Goal: Information Seeking & Learning: Learn about a topic

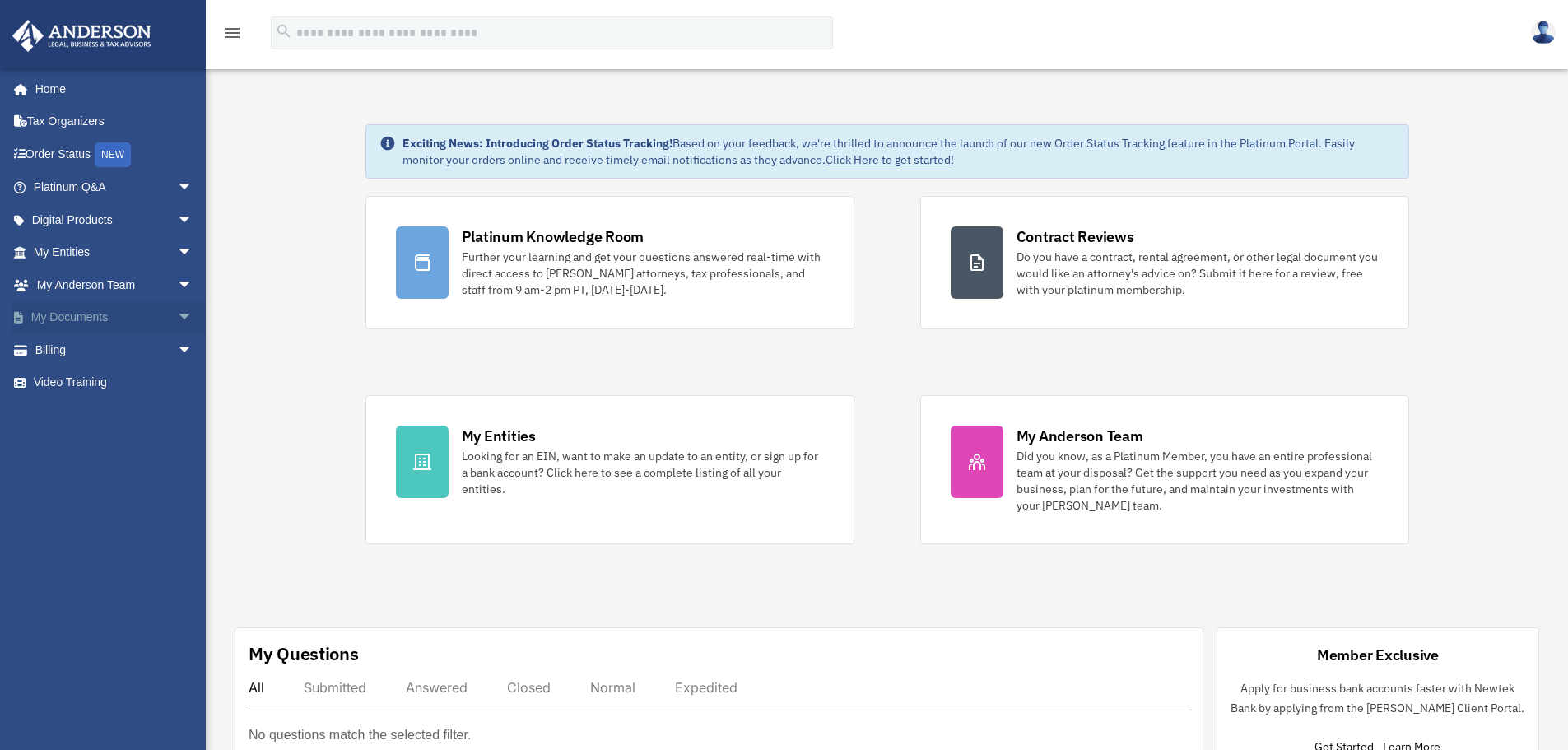
click at [99, 318] on link "My Documents arrow_drop_down" at bounding box center [115, 317] width 206 height 33
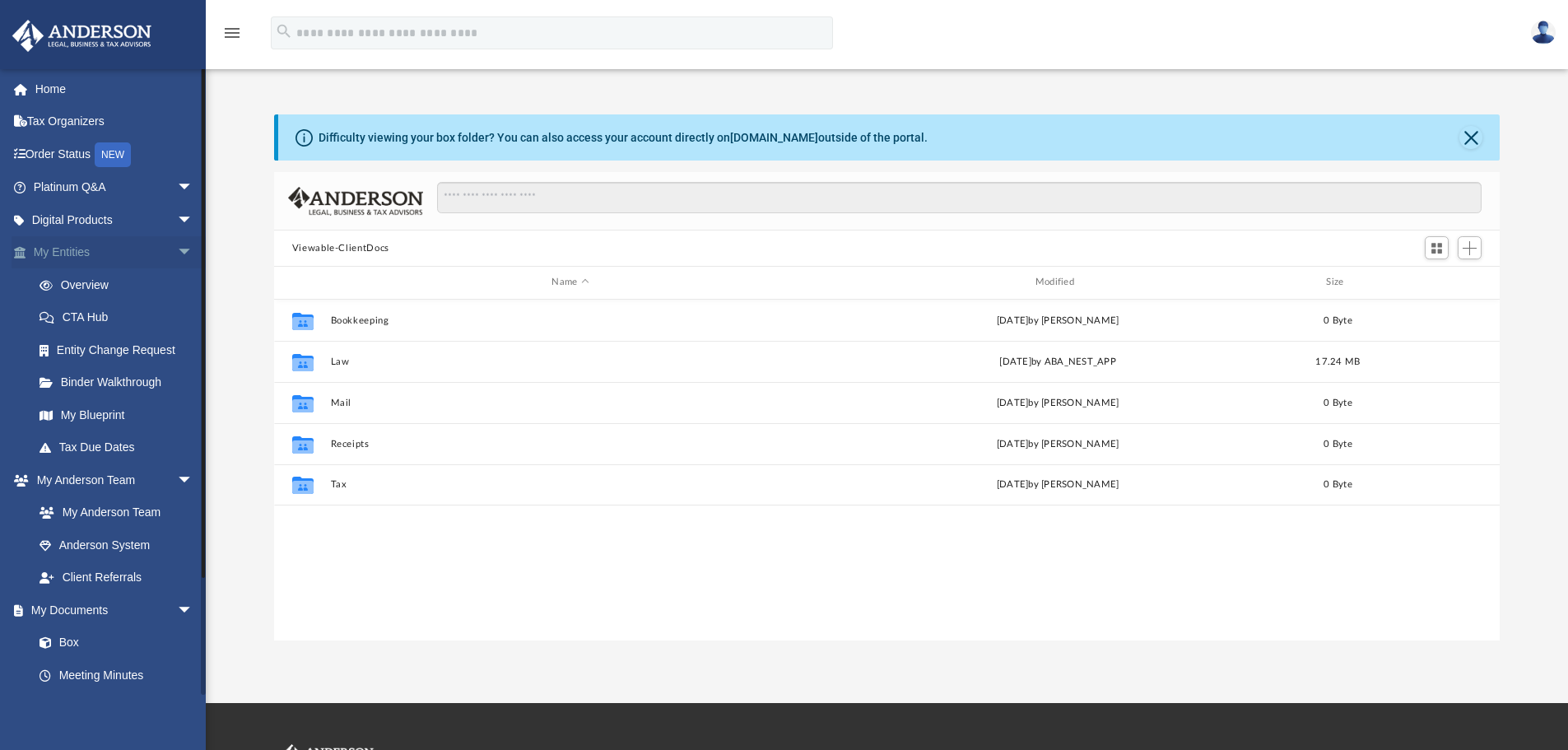
scroll to position [363, 1214]
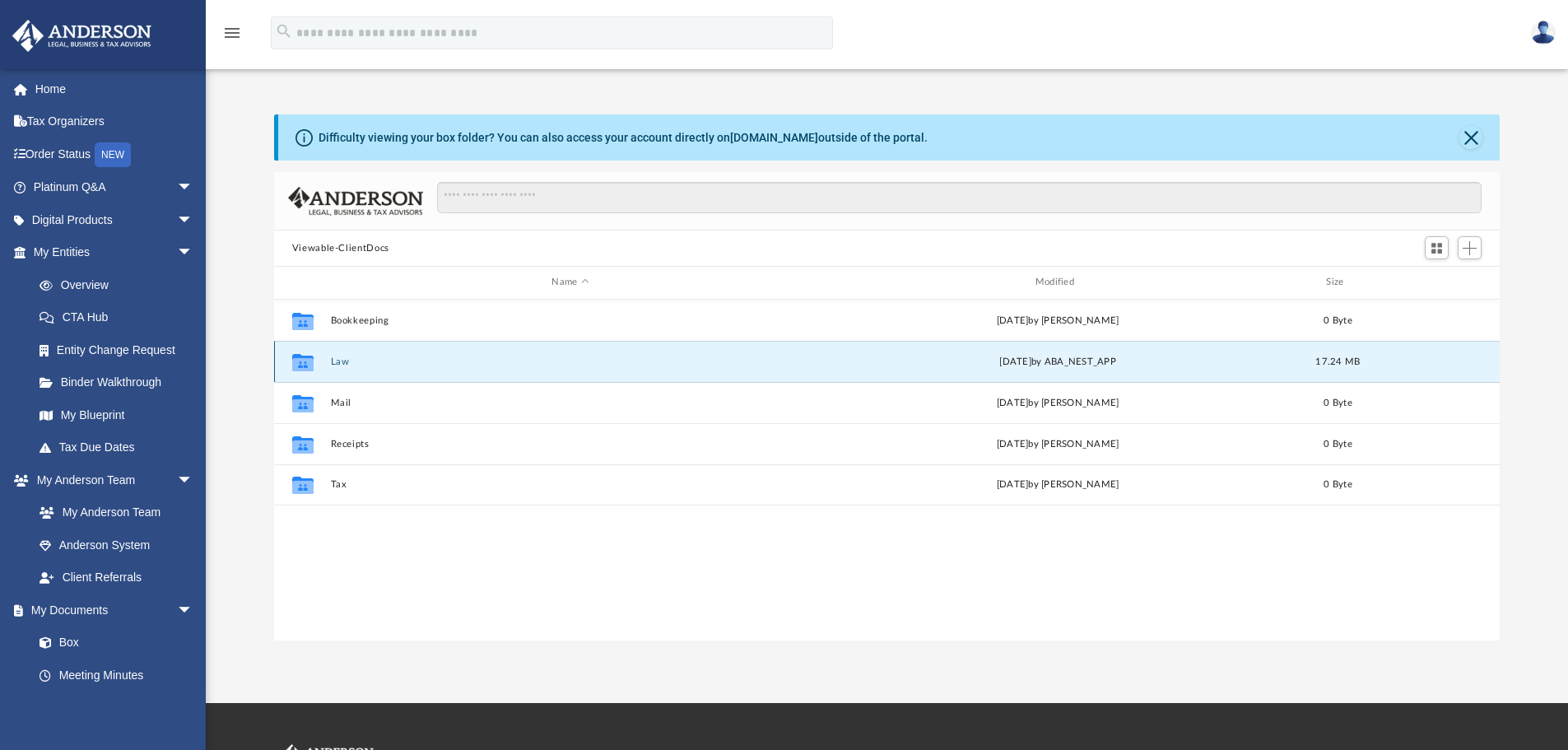
click at [332, 366] on button "Law" at bounding box center [570, 362] width 480 height 11
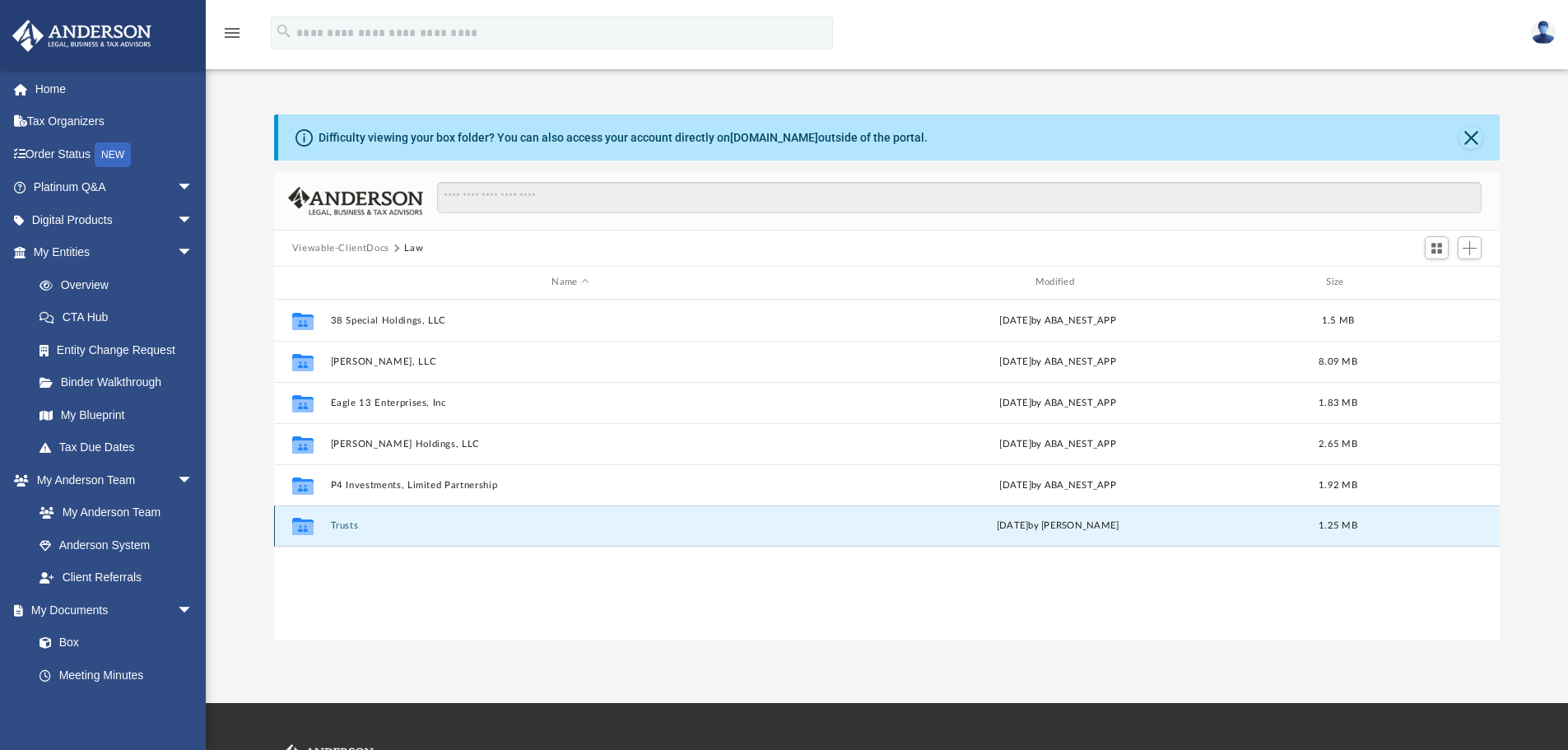
click at [351, 522] on button "Trusts" at bounding box center [570, 526] width 480 height 11
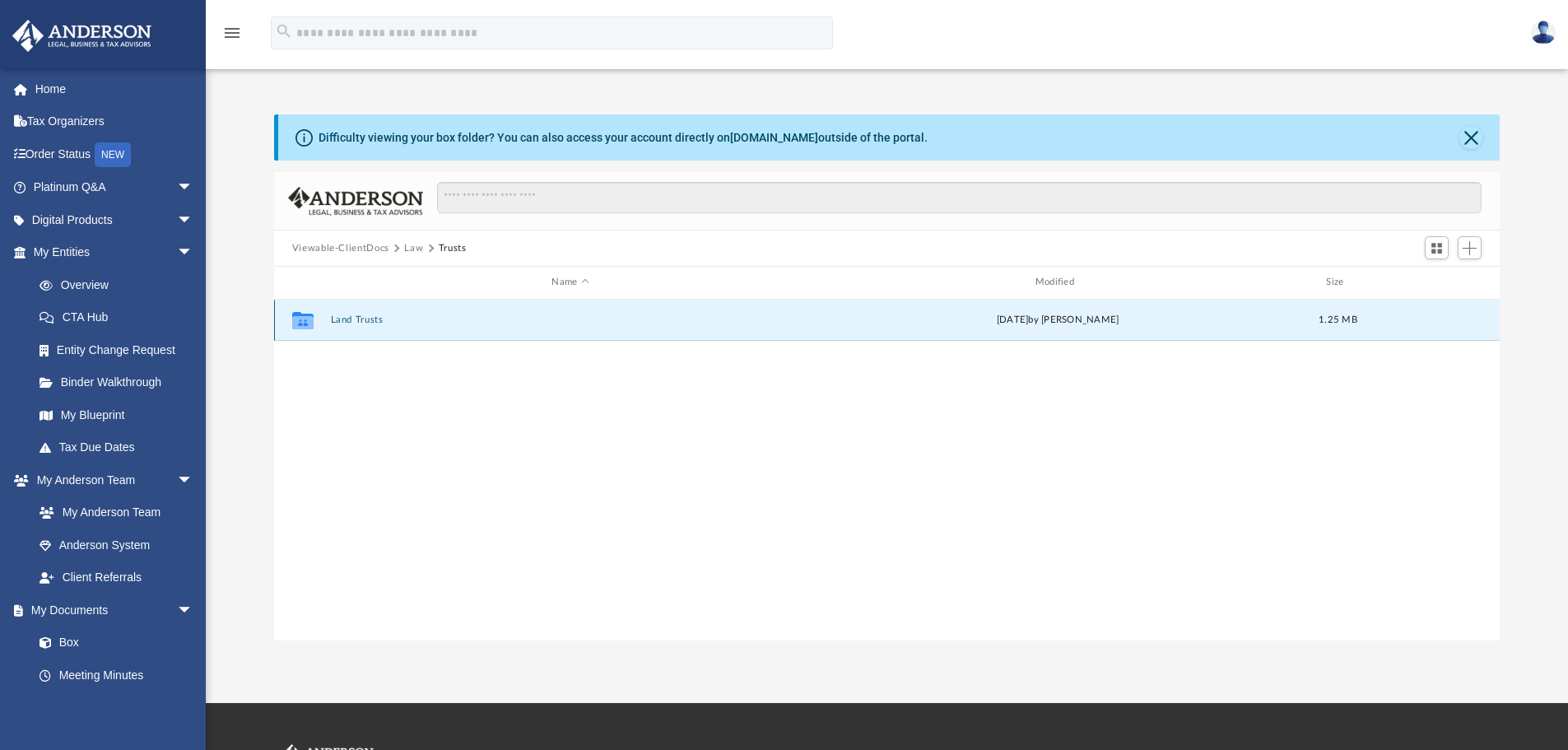
click at [360, 322] on button "Land Trusts" at bounding box center [570, 320] width 480 height 11
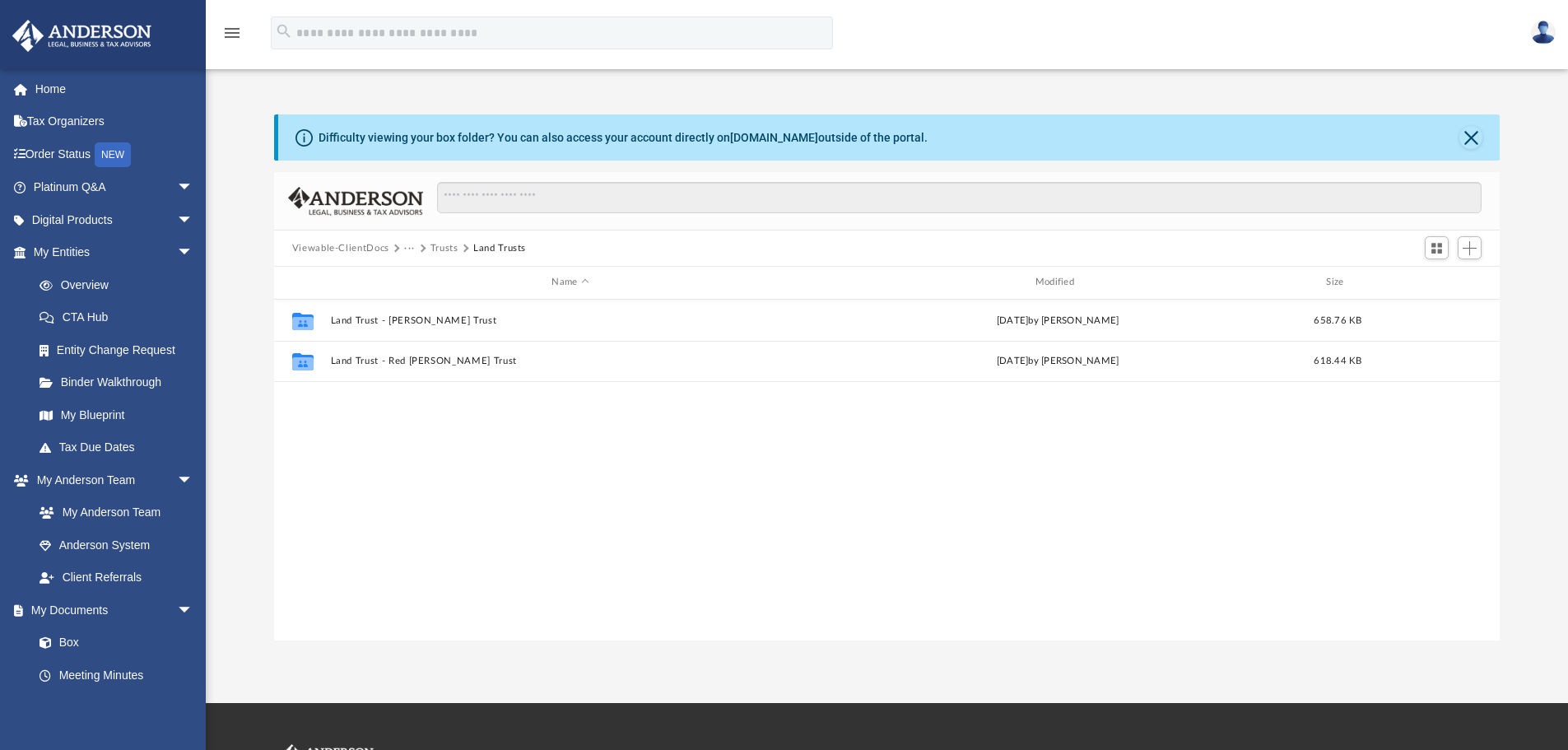
click at [451, 244] on button "Trusts" at bounding box center [444, 248] width 28 height 15
click at [413, 247] on button "Law" at bounding box center [414, 248] width 19 height 15
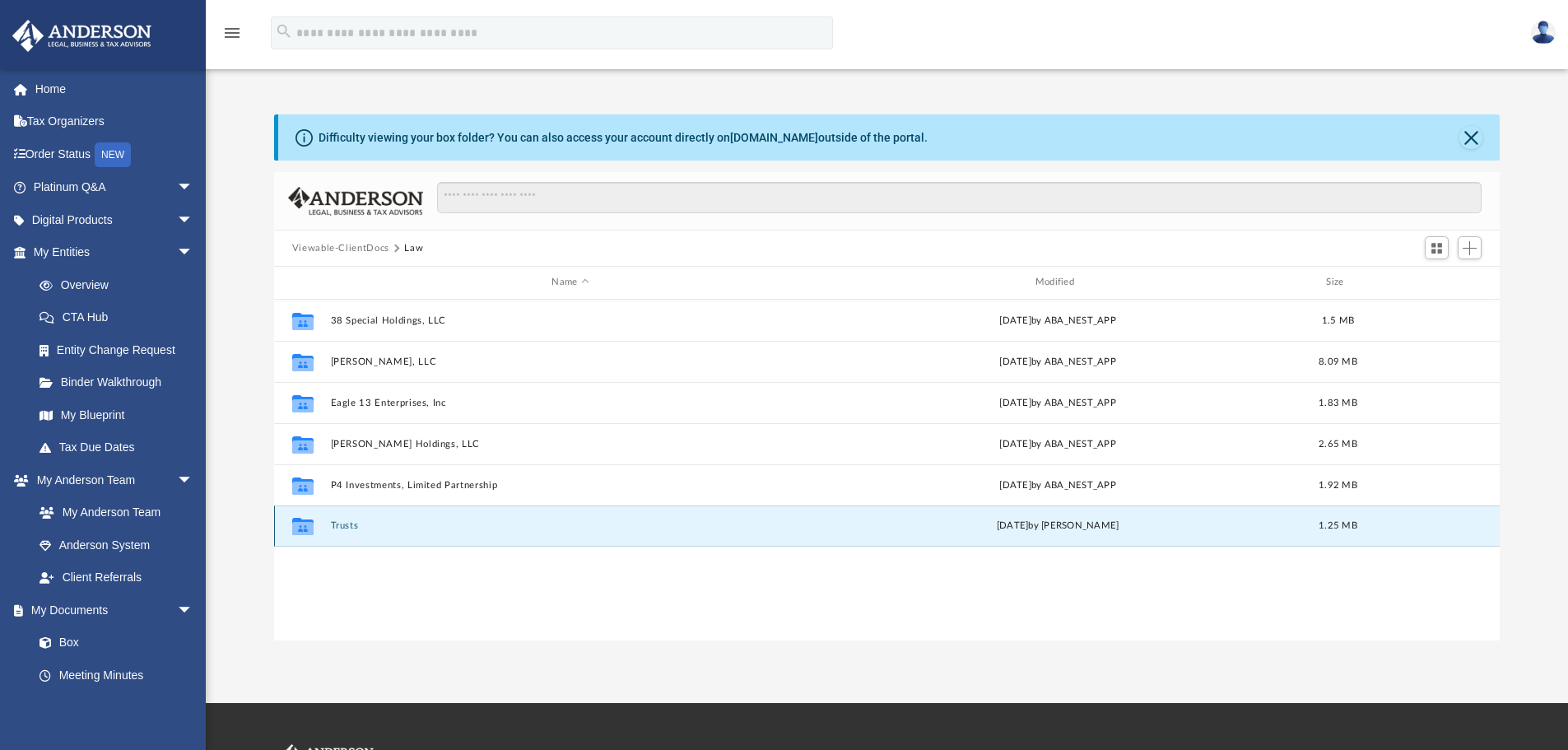
click at [346, 523] on button "Trusts" at bounding box center [570, 526] width 480 height 11
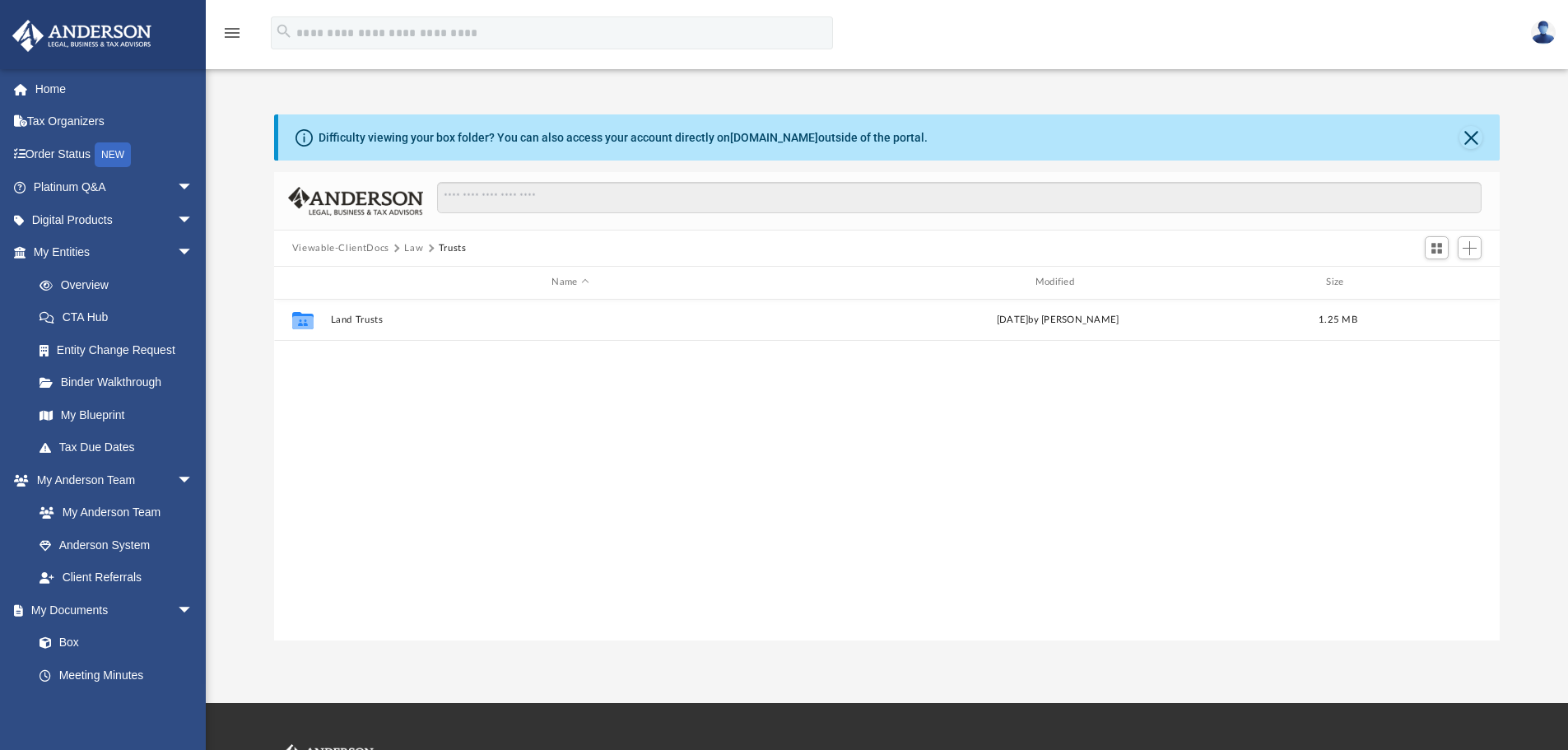
click at [415, 244] on button "Law" at bounding box center [414, 248] width 19 height 15
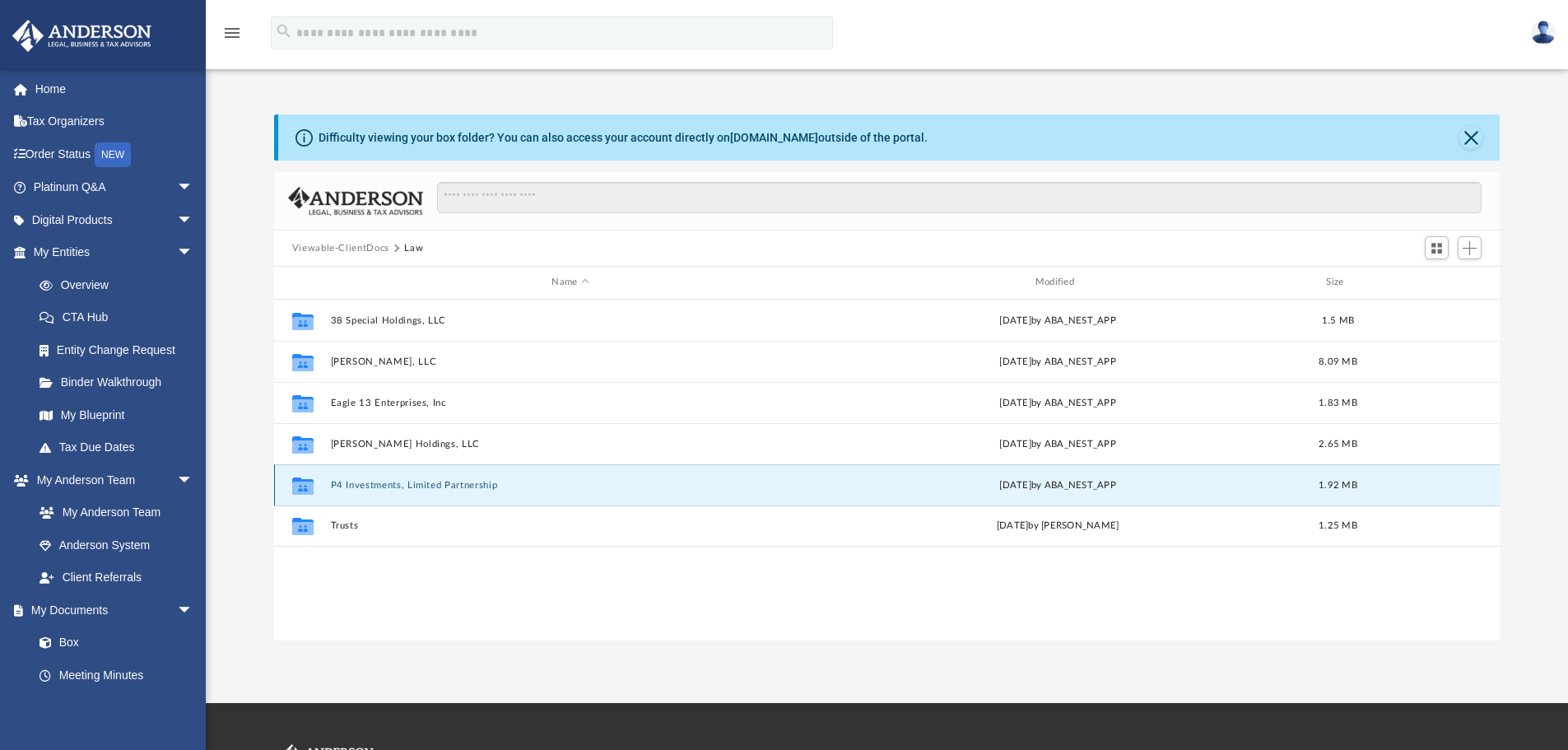
click at [409, 485] on button "P4 Investments, Limited Partnership" at bounding box center [570, 485] width 480 height 11
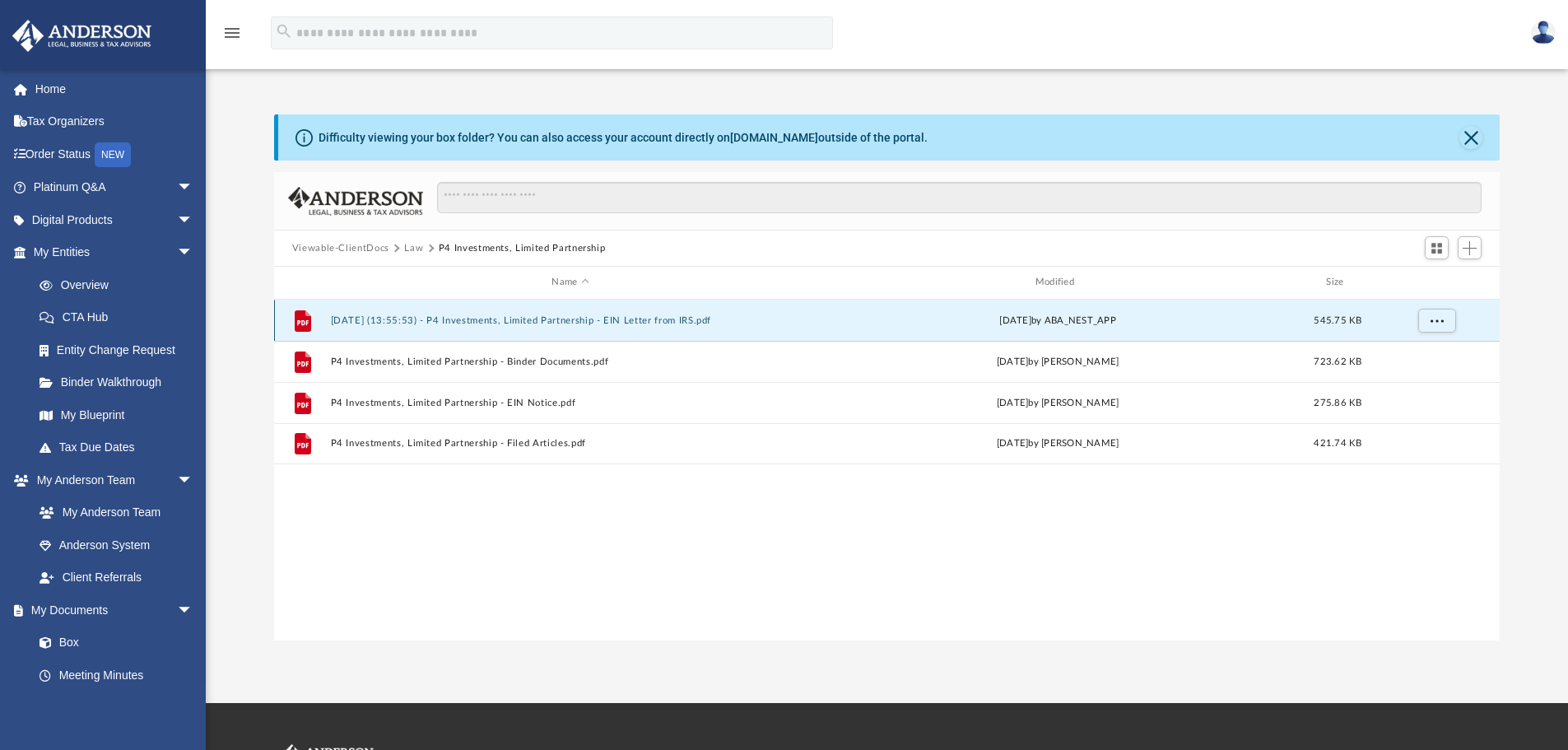
click at [539, 318] on button "2025.08.19 (13:55:53) - P4 Investments, Limited Partnership - EIN Letter from I…" at bounding box center [570, 321] width 480 height 11
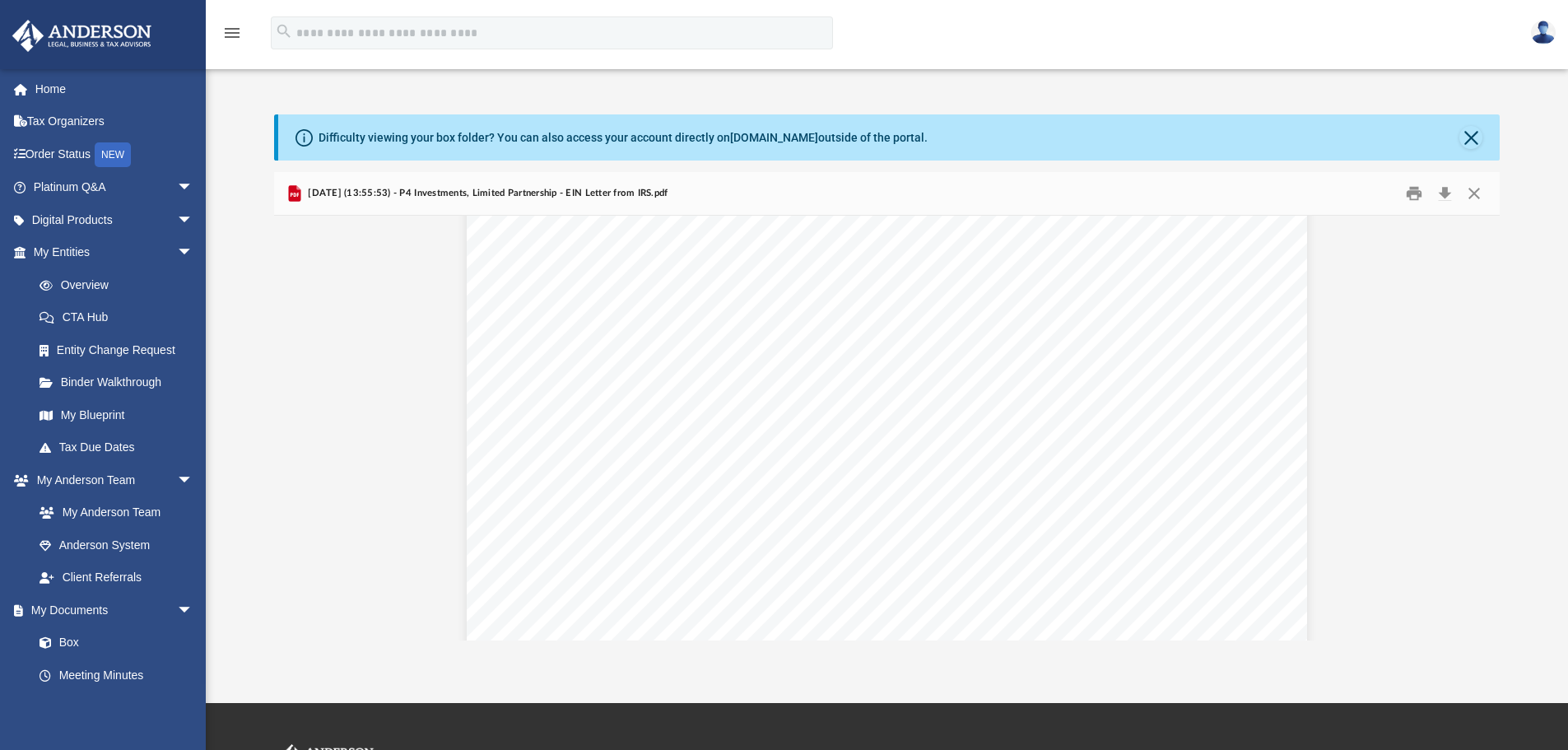
scroll to position [494, 0]
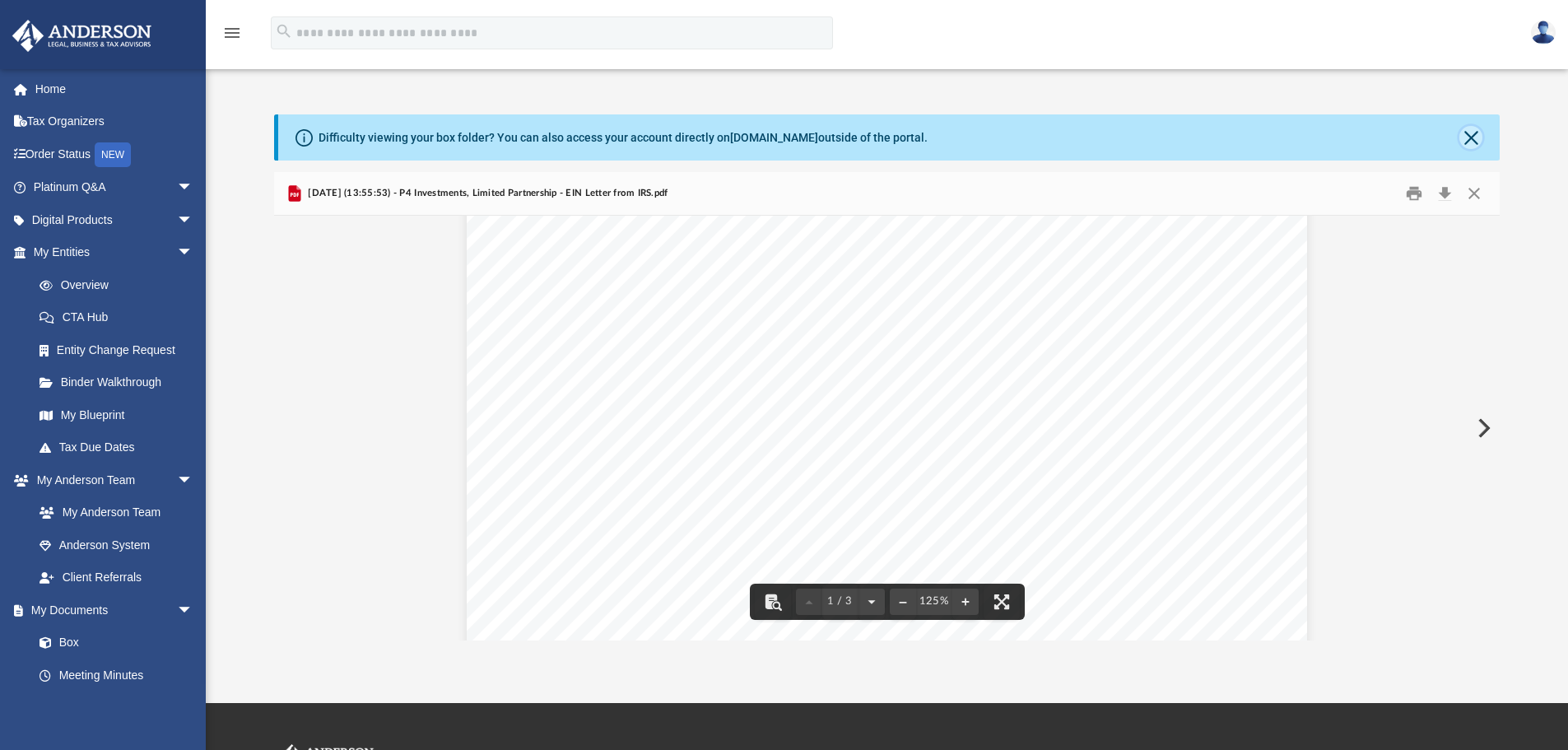
click at [1478, 136] on button "Close" at bounding box center [1471, 137] width 23 height 23
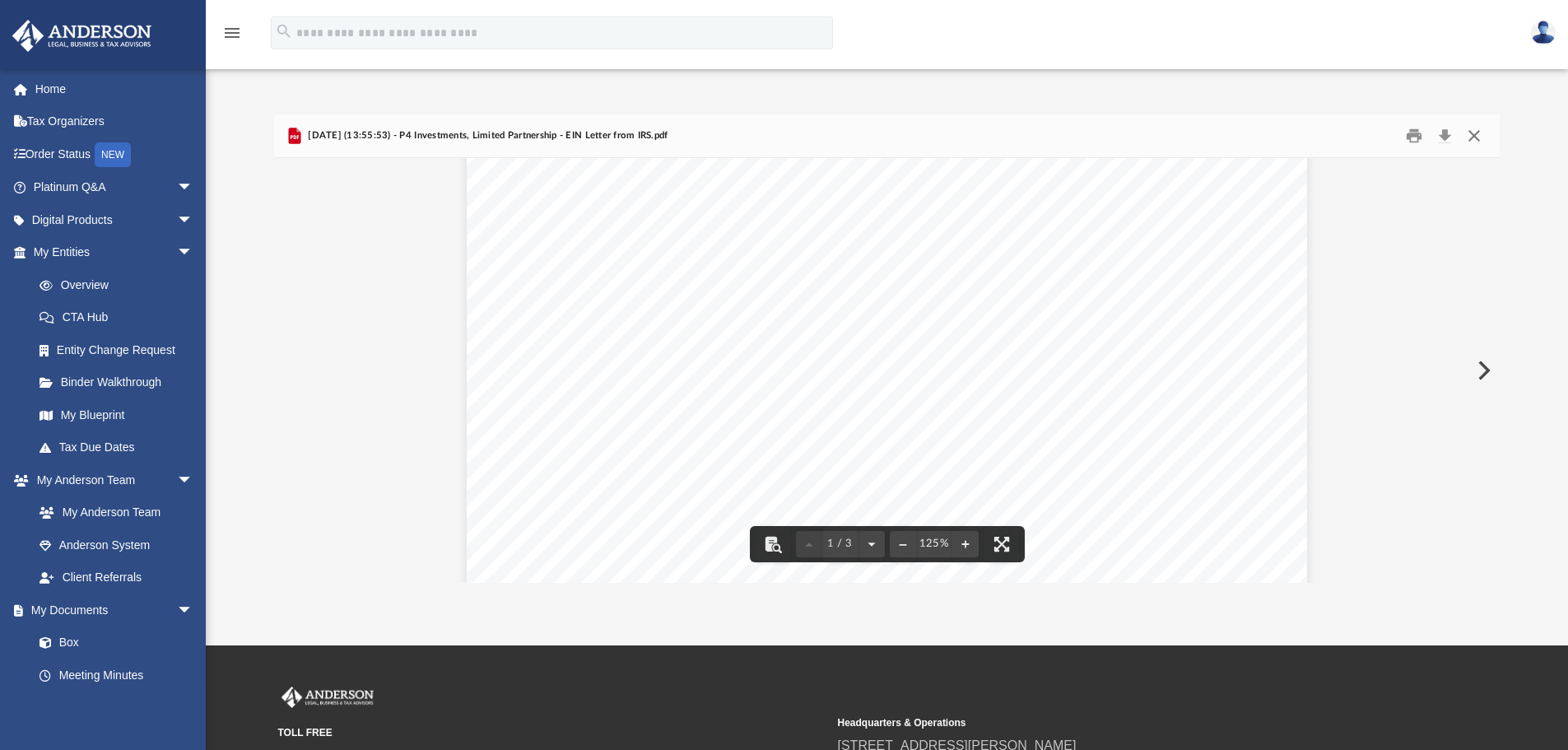
click at [1480, 135] on button "Close" at bounding box center [1474, 137] width 30 height 26
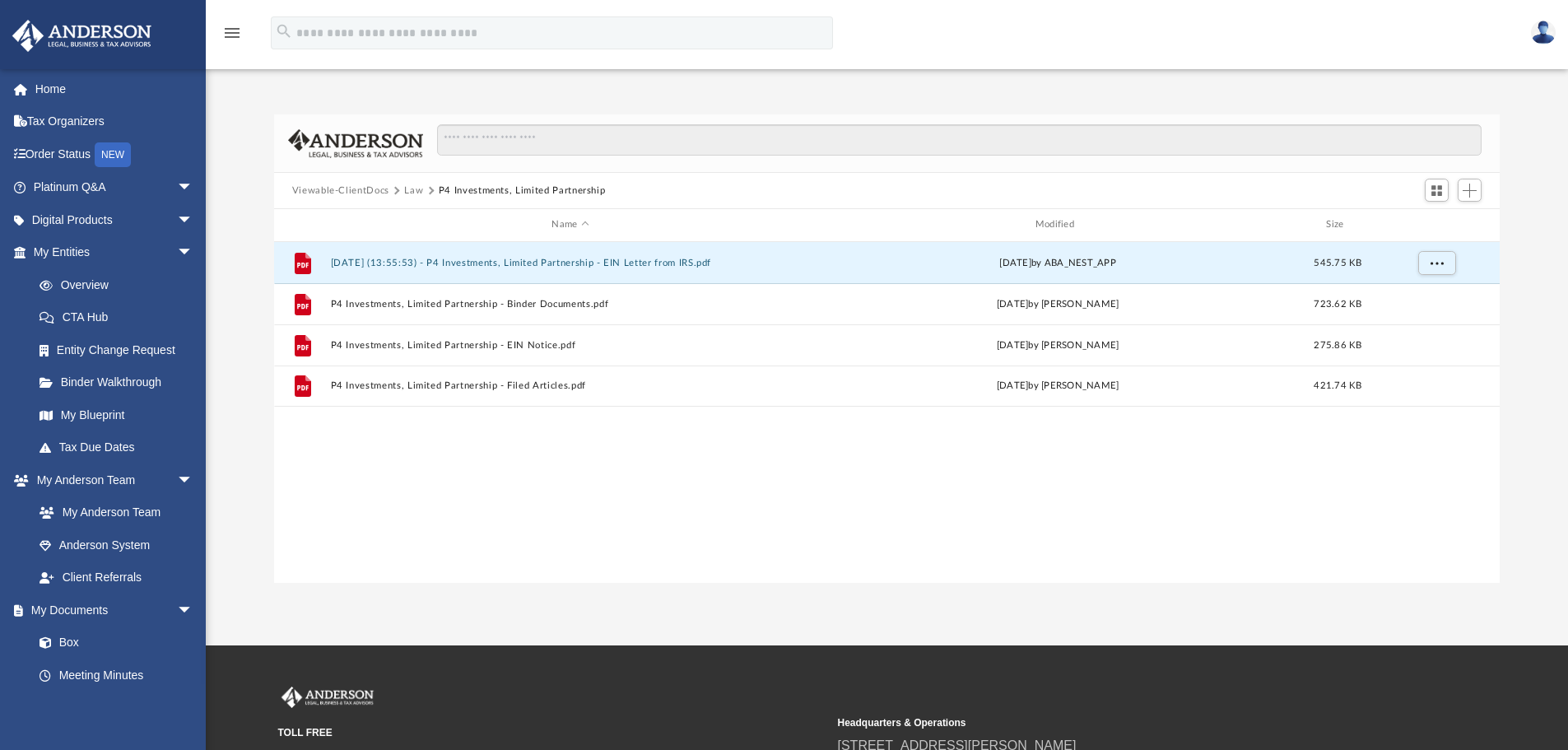
click at [417, 192] on button "Law" at bounding box center [414, 190] width 19 height 15
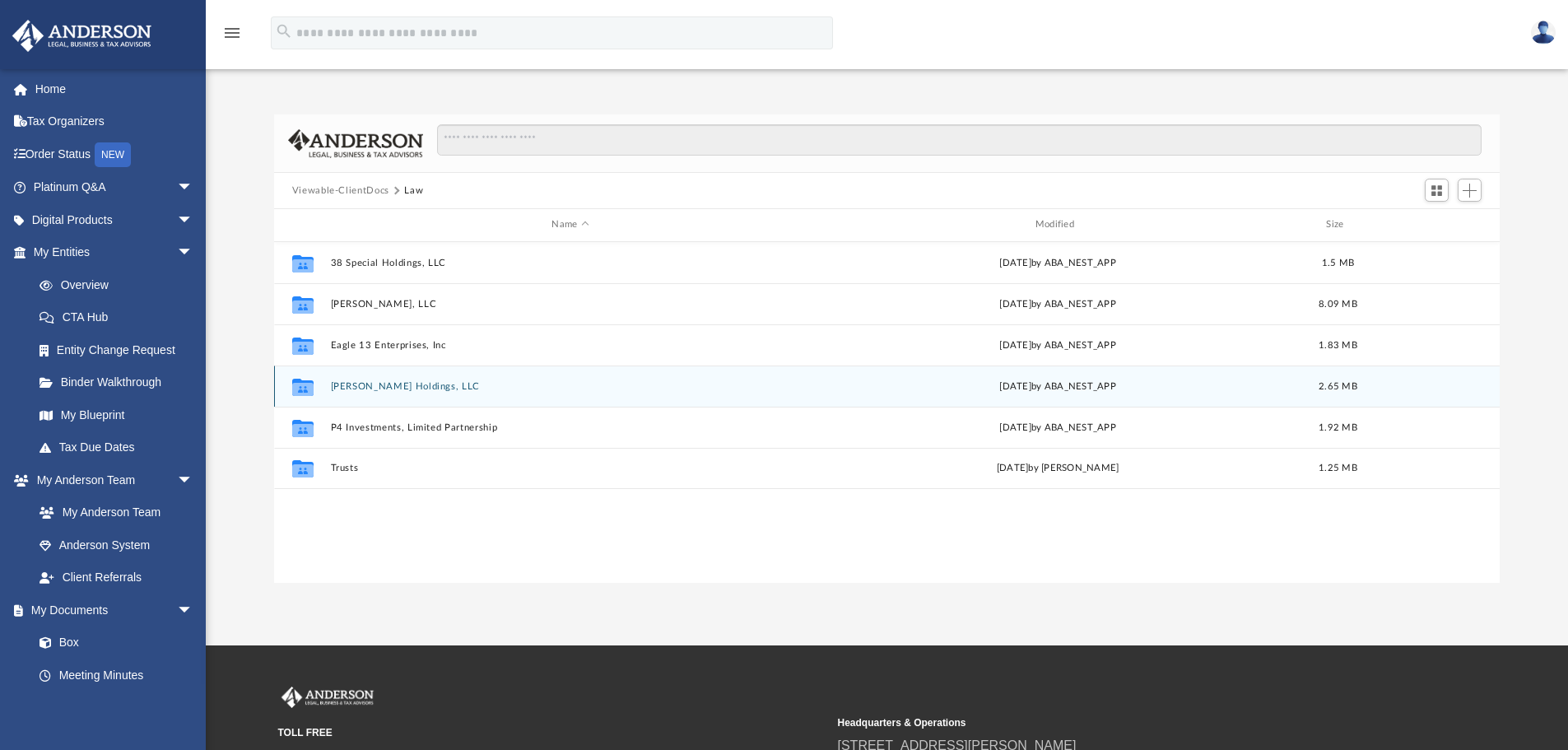
click at [385, 388] on button "Hassett Holdings, LLC" at bounding box center [570, 387] width 480 height 11
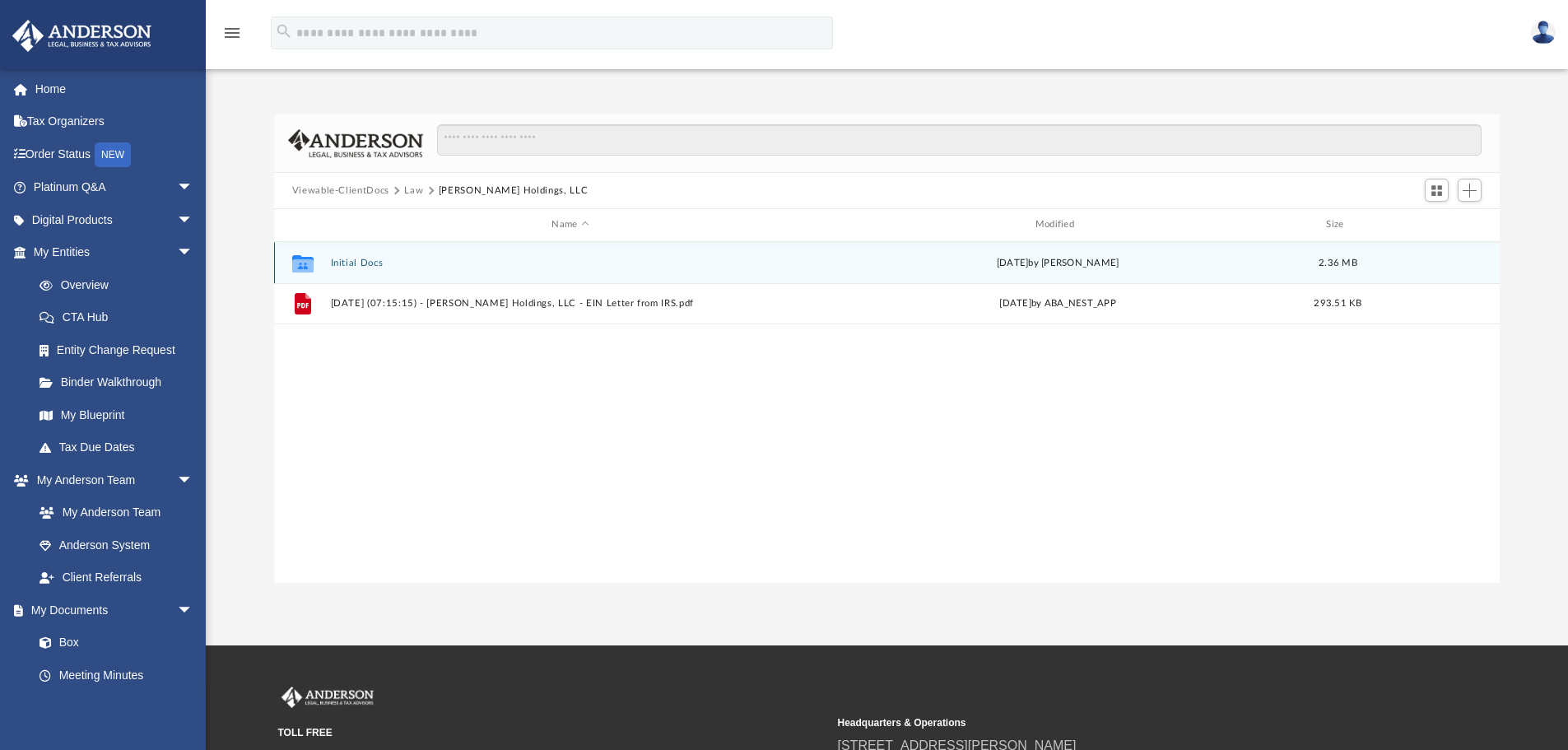
click at [378, 265] on button "Initial Docs" at bounding box center [570, 263] width 480 height 11
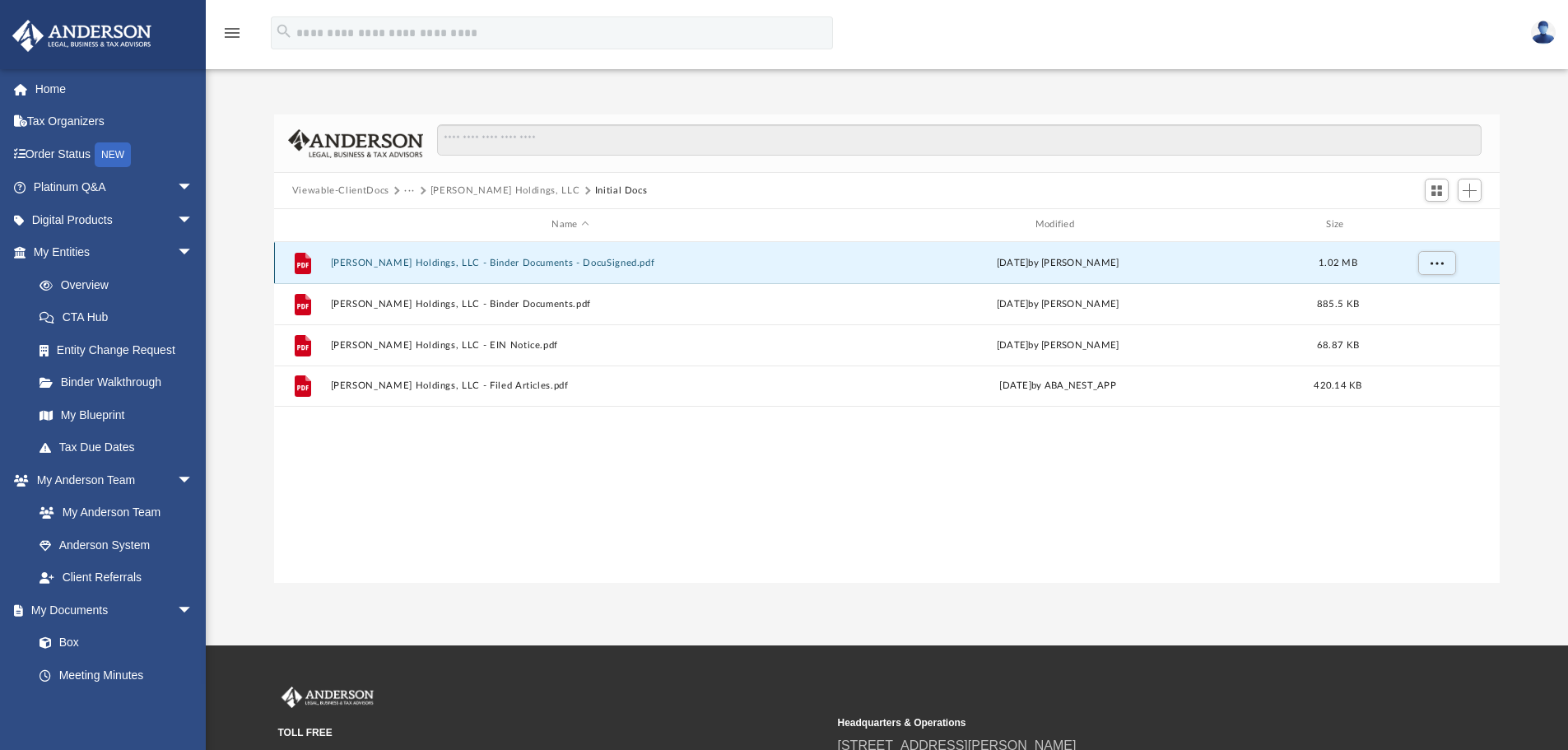
click at [378, 265] on button "Hassett Holdings, LLC - Binder Documents - DocuSigned.pdf" at bounding box center [570, 263] width 480 height 11
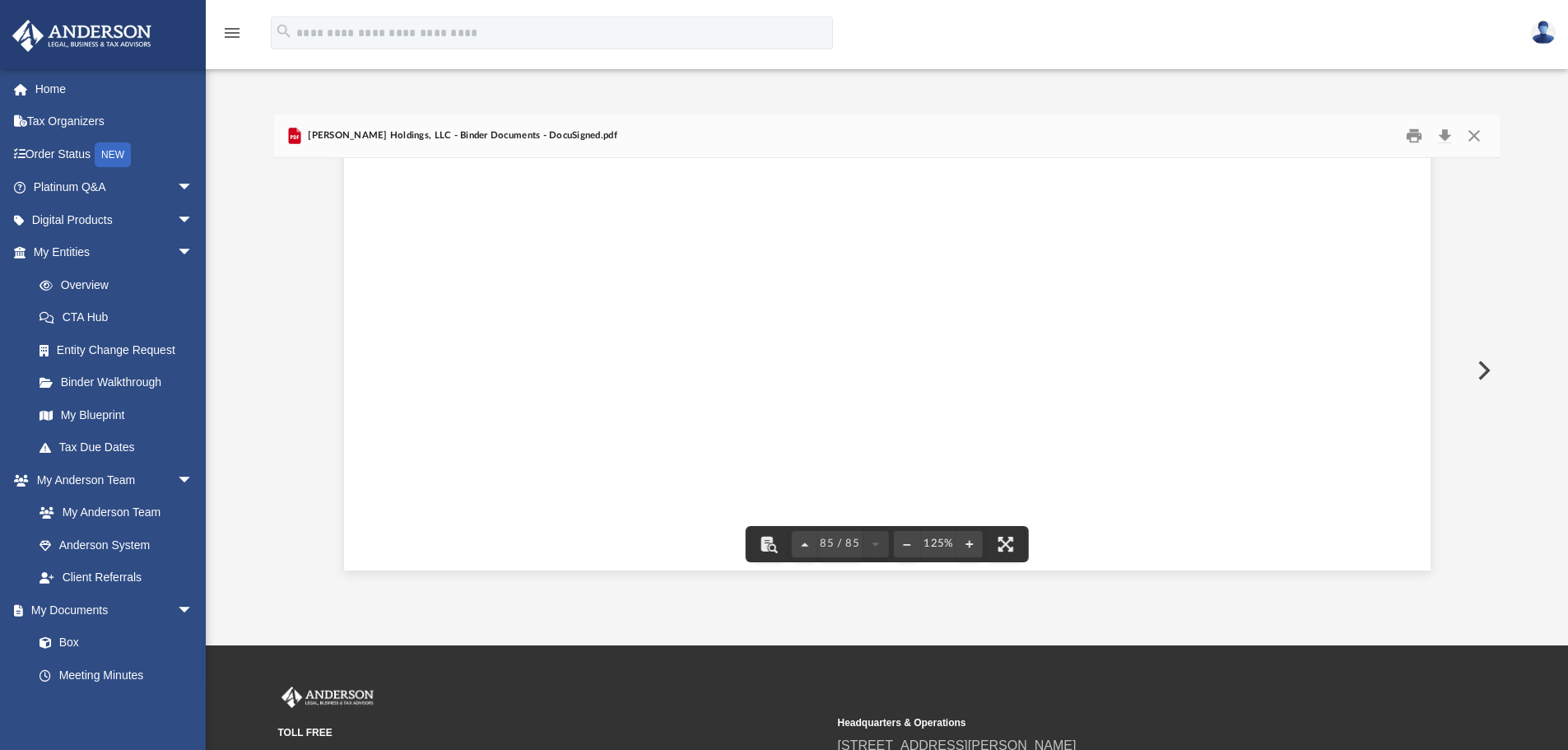
scroll to position [93078, 0]
drag, startPoint x: 1495, startPoint y: 346, endPoint x: 1473, endPoint y: 637, distance: 291.8
click at [1473, 637] on div "App gregpatterson51@gmail.com Sign Out belinda.greg1984@gmail.com Home Tax Orga…" at bounding box center [784, 323] width 1568 height 646
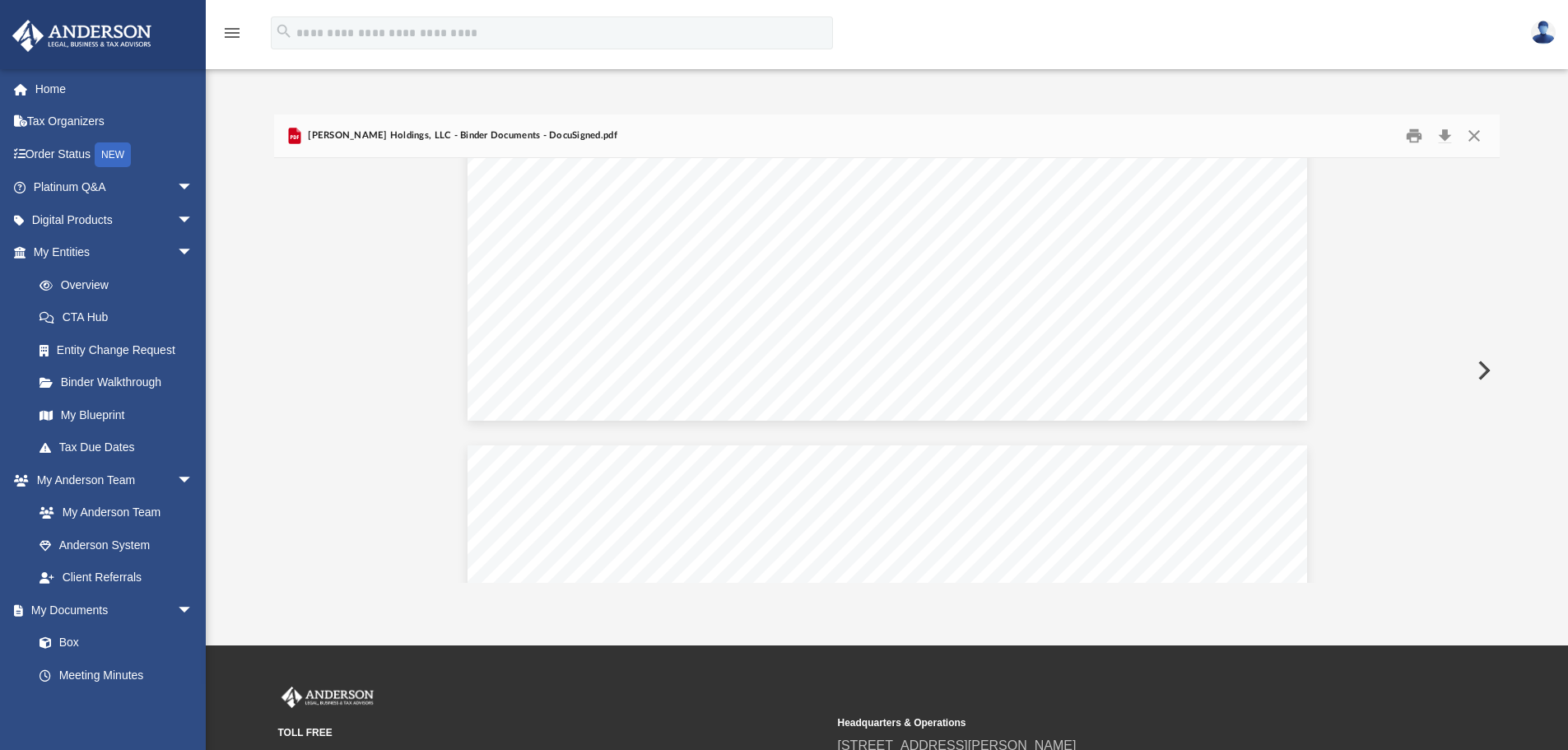
scroll to position [86243, 0]
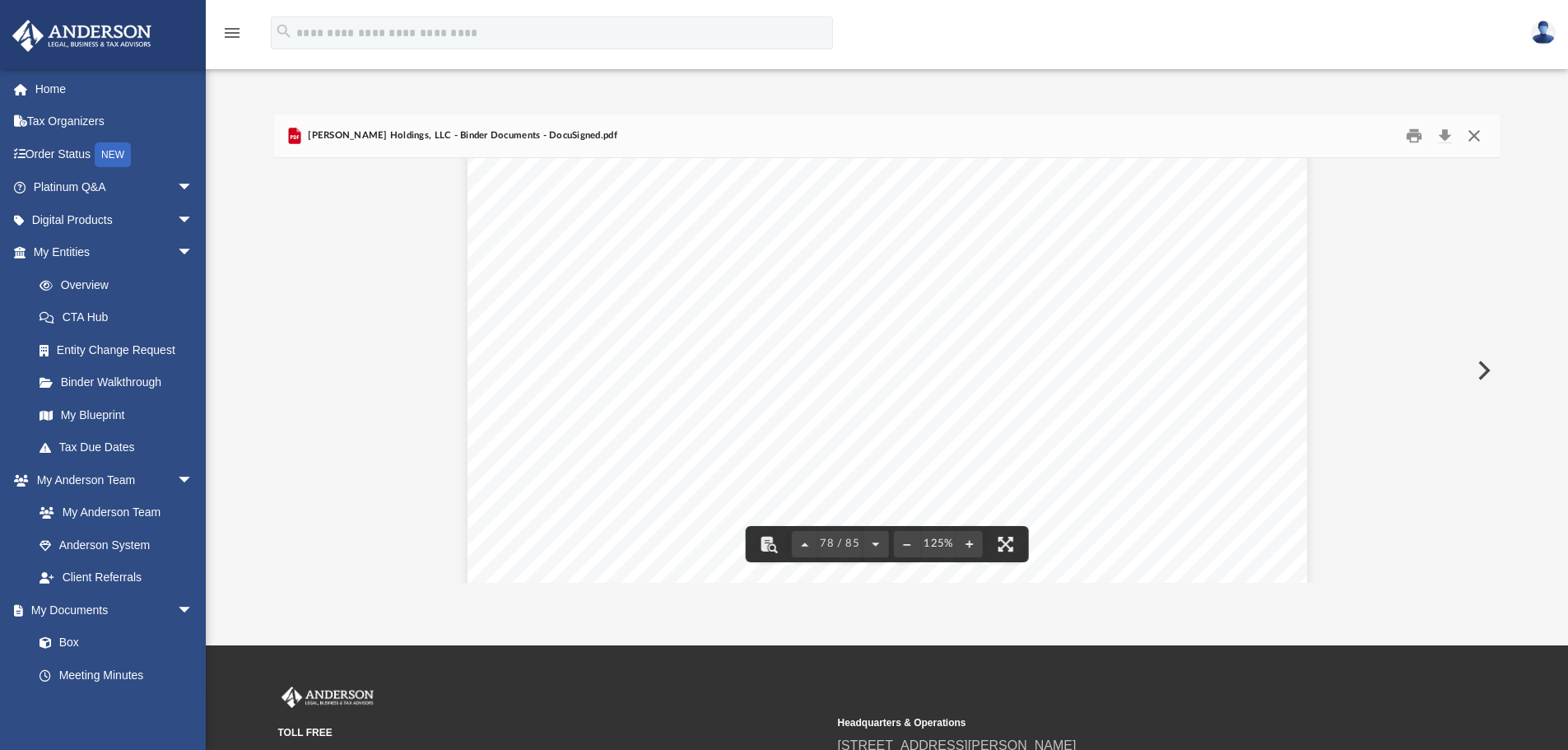
click at [1476, 133] on button "Close" at bounding box center [1474, 137] width 30 height 26
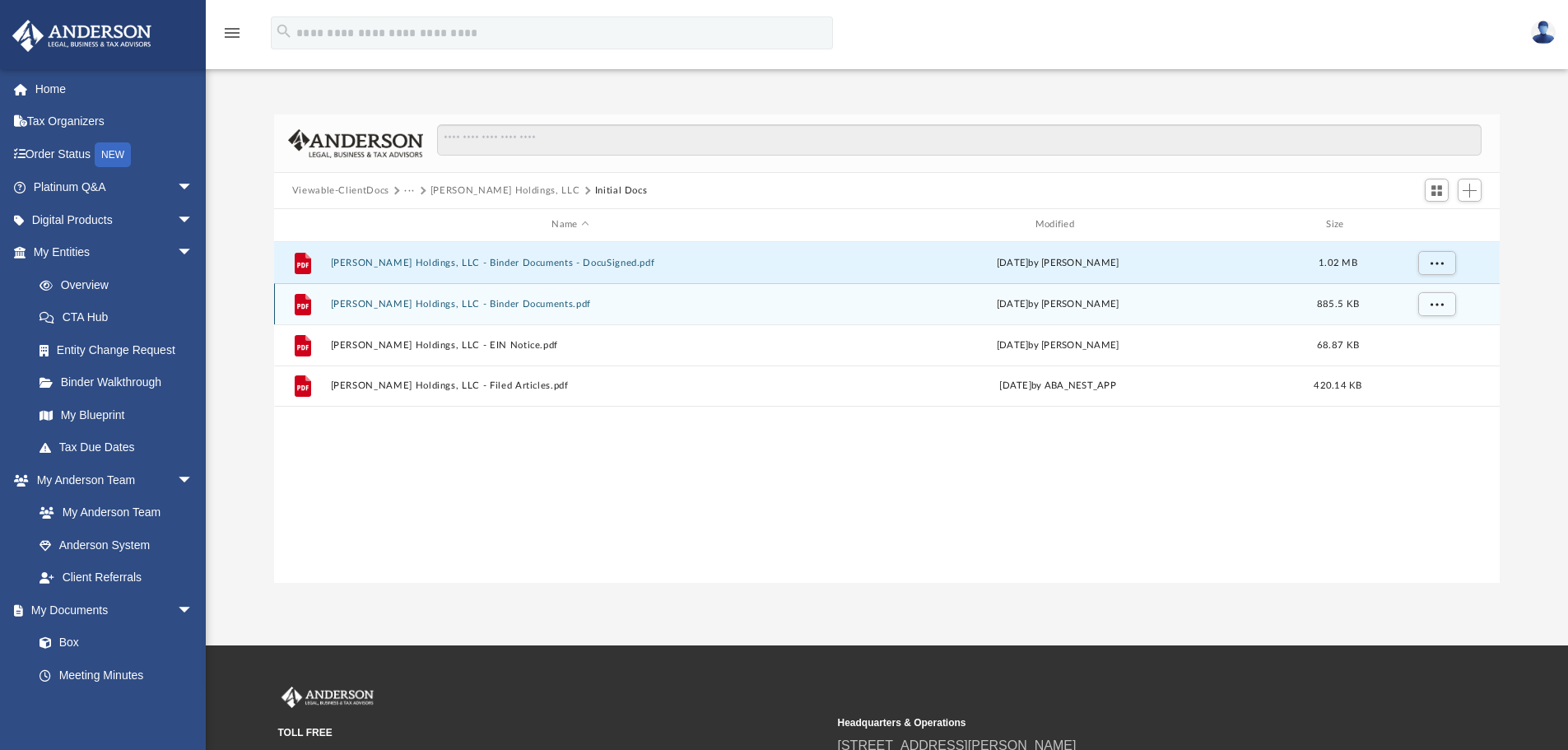
click at [514, 299] on button "Hassett Holdings, LLC - Binder Documents.pdf" at bounding box center [570, 304] width 480 height 11
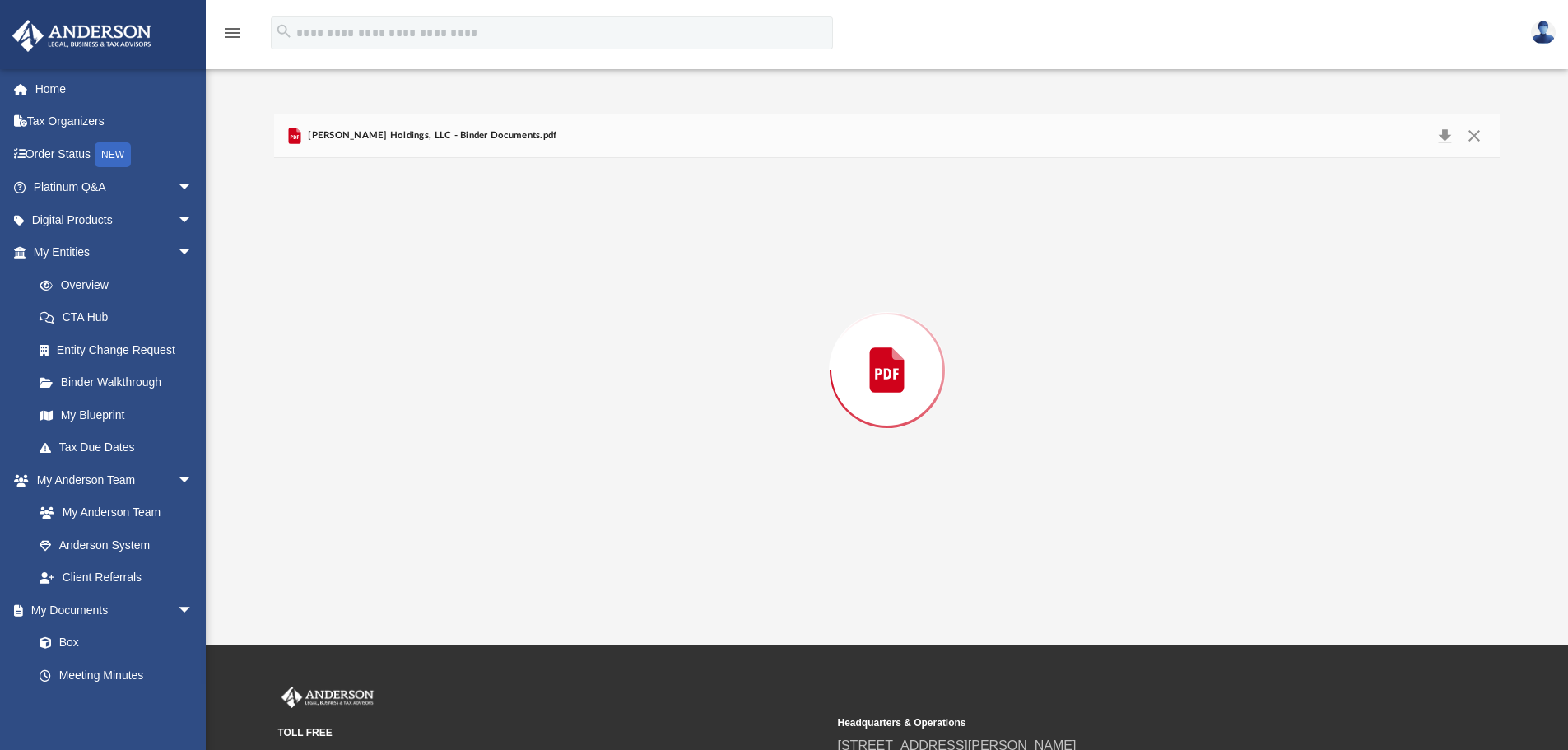
click at [514, 299] on div "Preview" at bounding box center [887, 370] width 1227 height 425
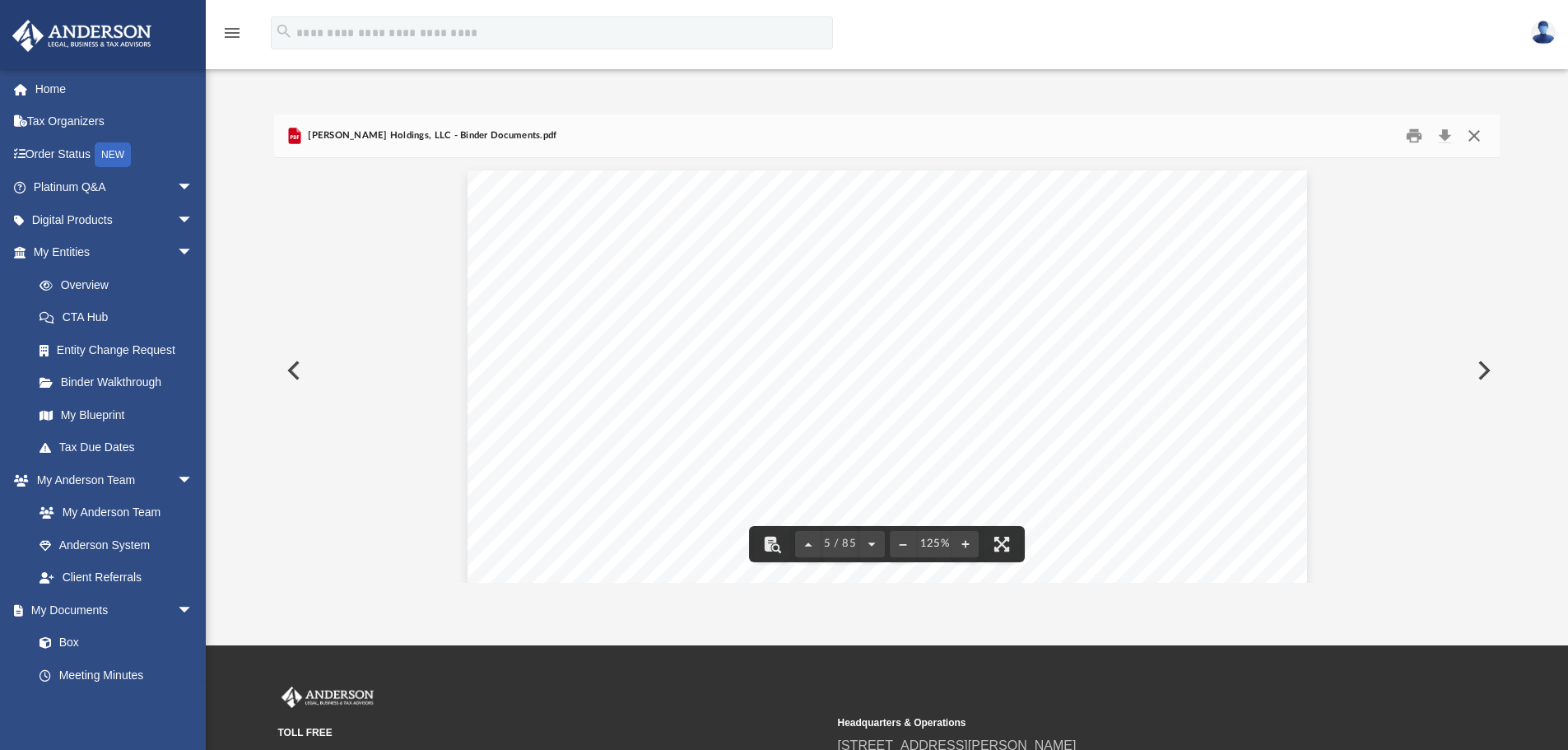
drag, startPoint x: 1474, startPoint y: 132, endPoint x: 1455, endPoint y: 125, distance: 20.2
click at [1474, 132] on button "Close" at bounding box center [1474, 137] width 30 height 26
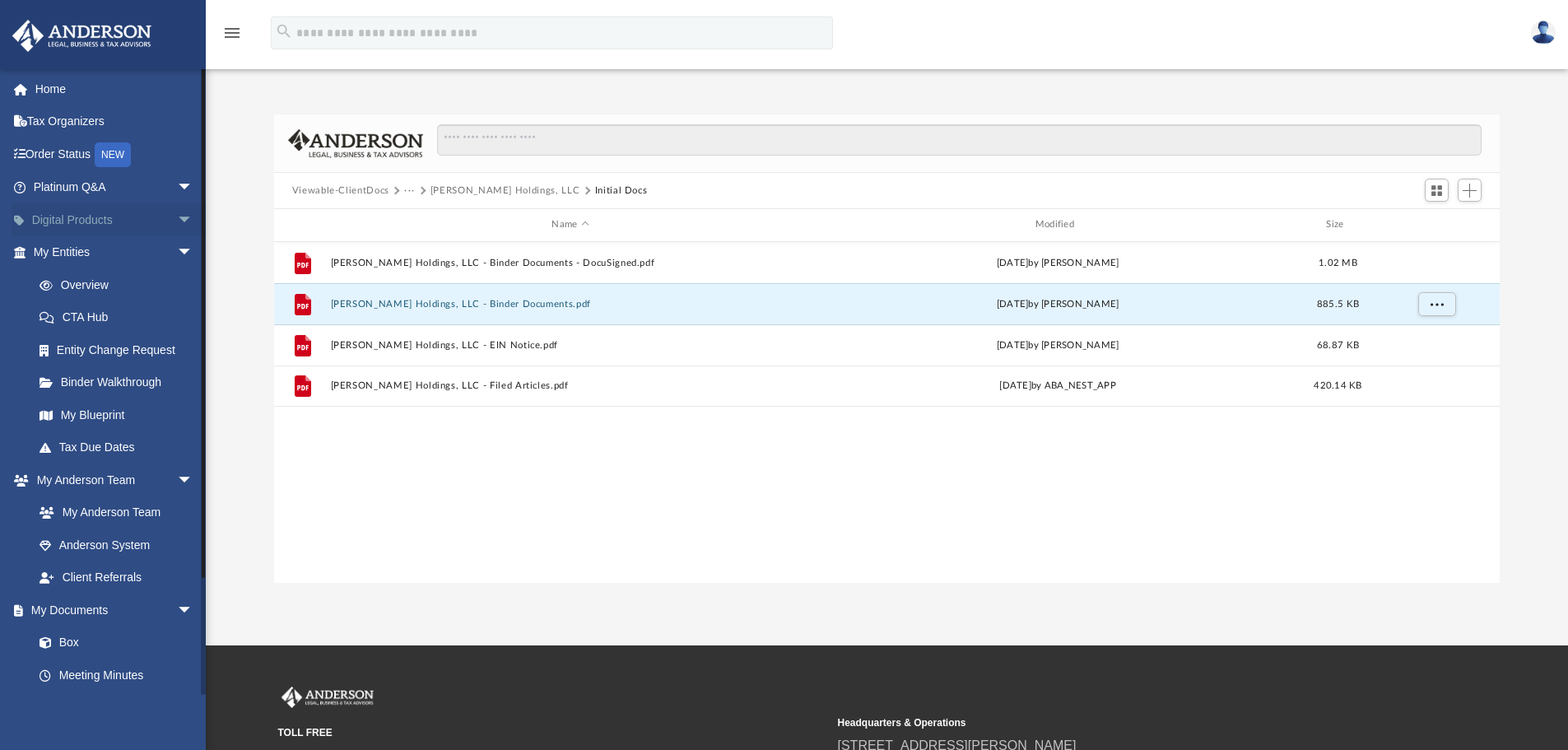
click at [177, 218] on span "arrow_drop_down" at bounding box center [193, 220] width 33 height 34
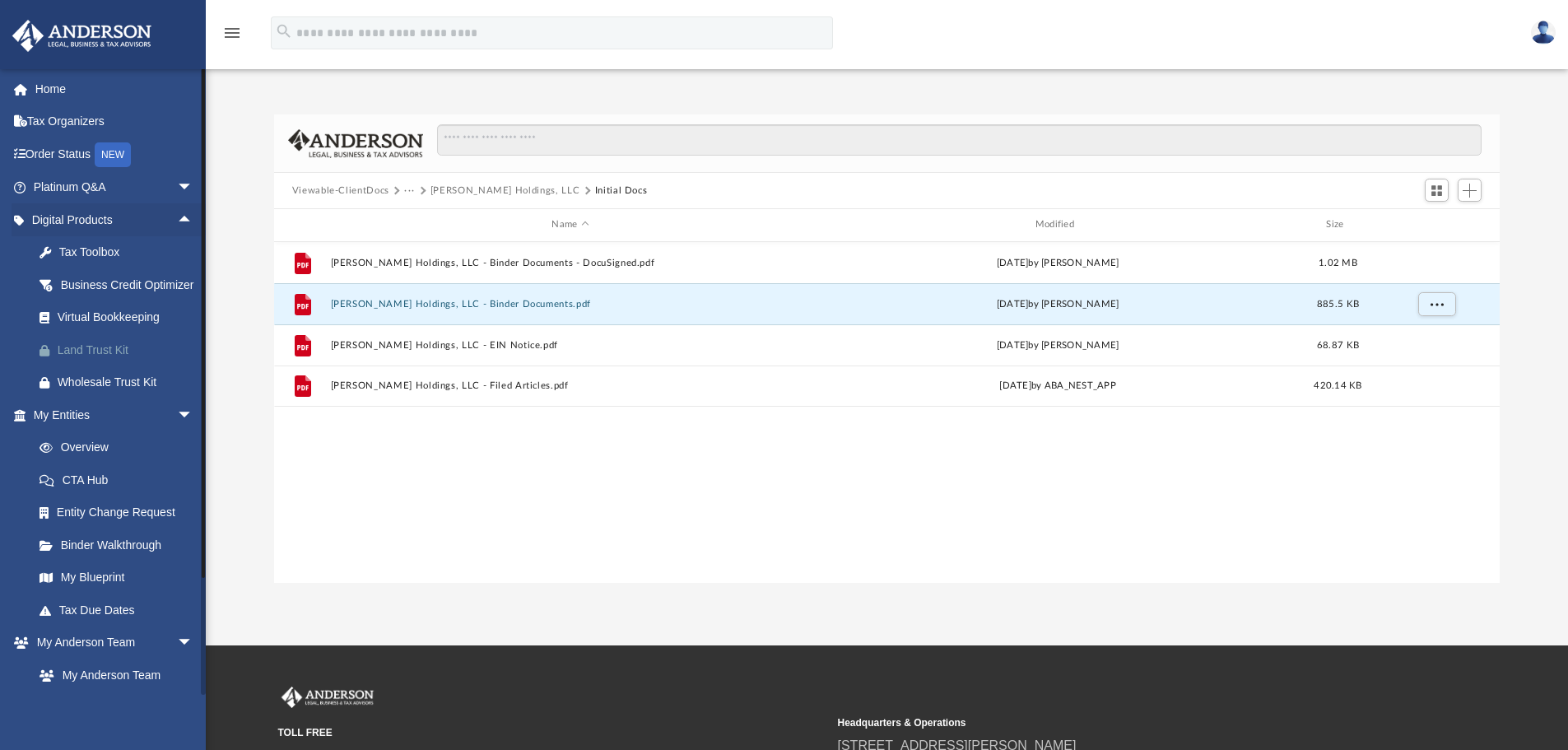
click at [116, 361] on div "Land Trust Kit" at bounding box center [128, 351] width 140 height 20
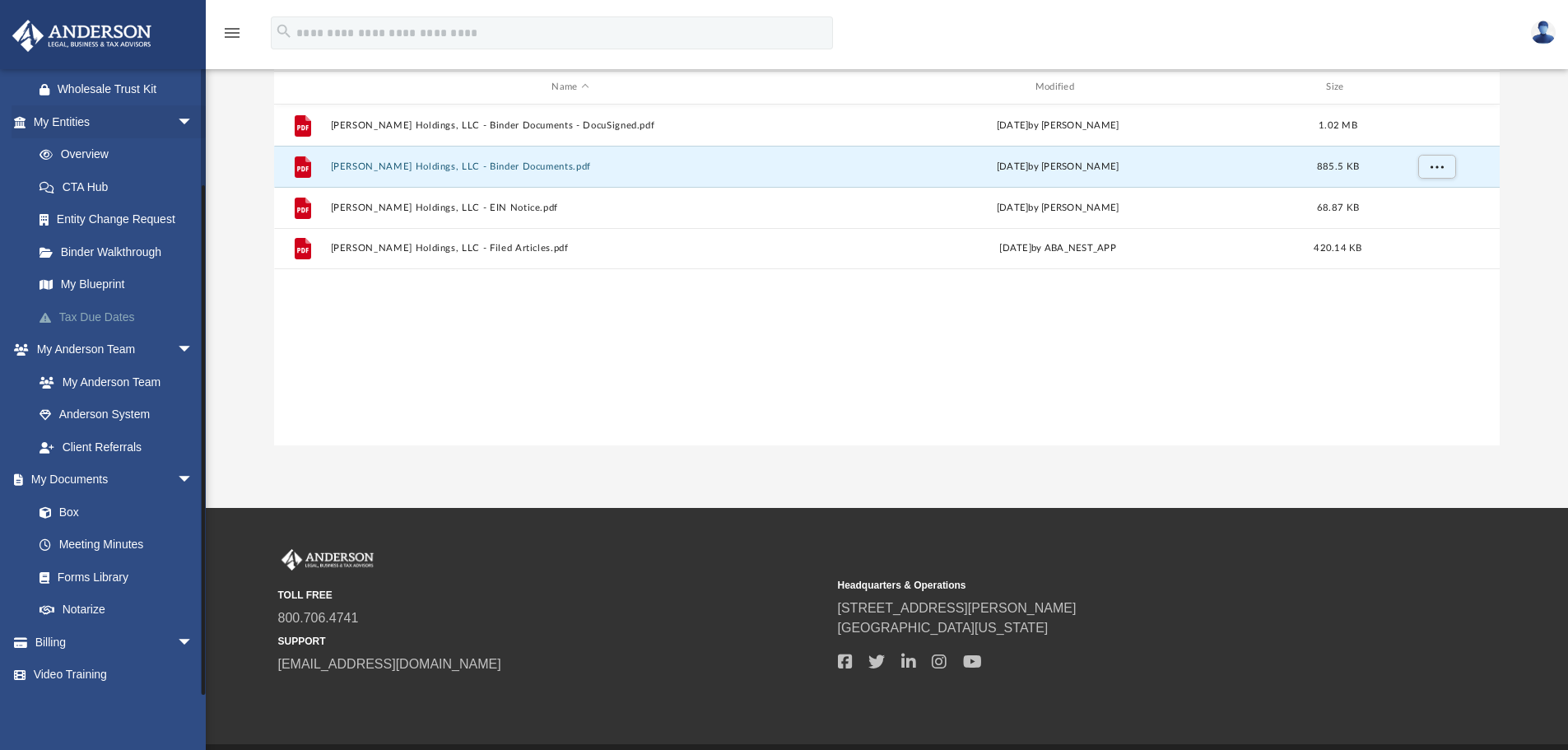
scroll to position [165, 0]
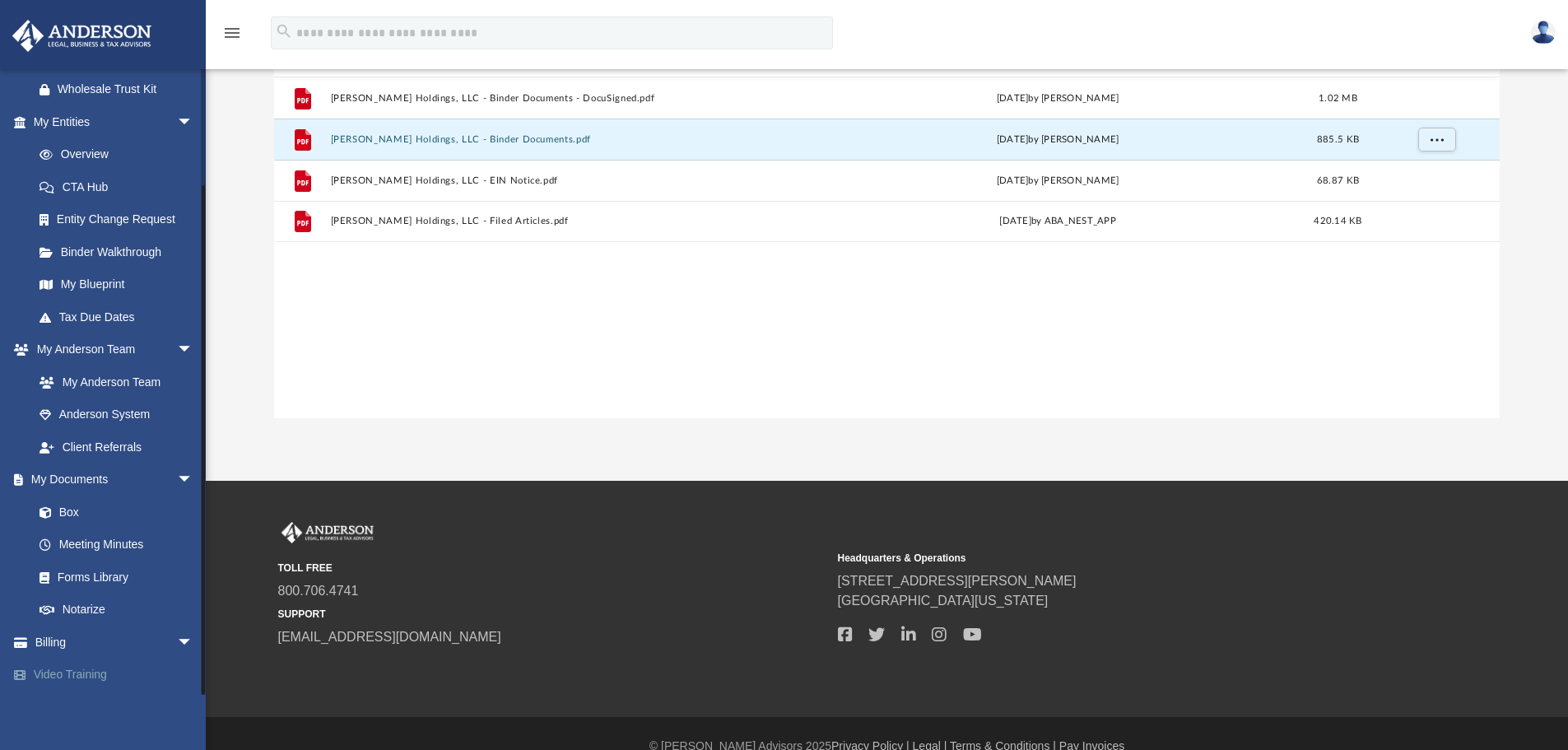
click at [64, 676] on link "Video Training" at bounding box center [115, 675] width 206 height 33
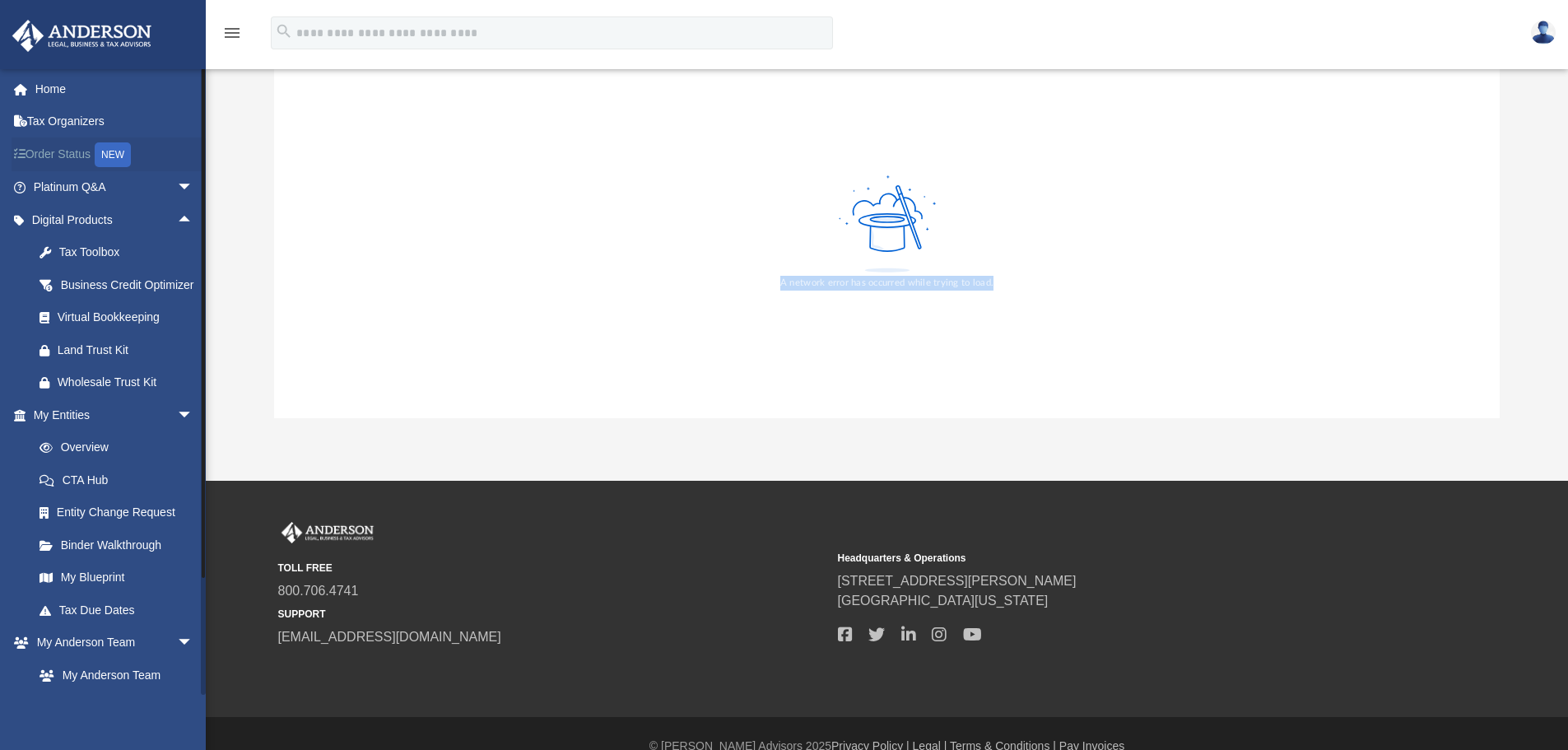
click at [122, 151] on div "NEW" at bounding box center [113, 154] width 36 height 25
